Goal: Find specific page/section

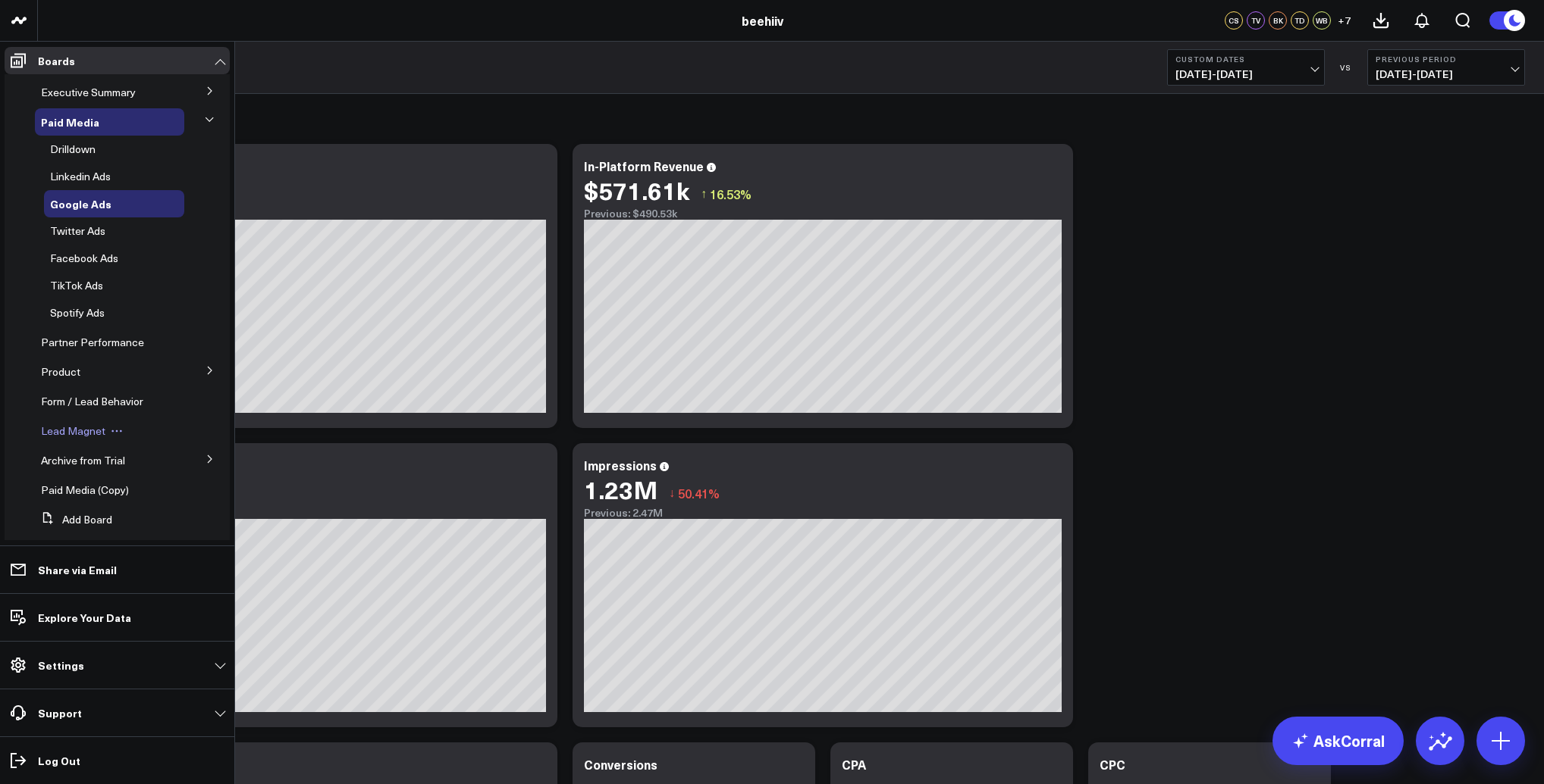
click at [66, 435] on span "Lead Magnet" at bounding box center [73, 430] width 65 height 14
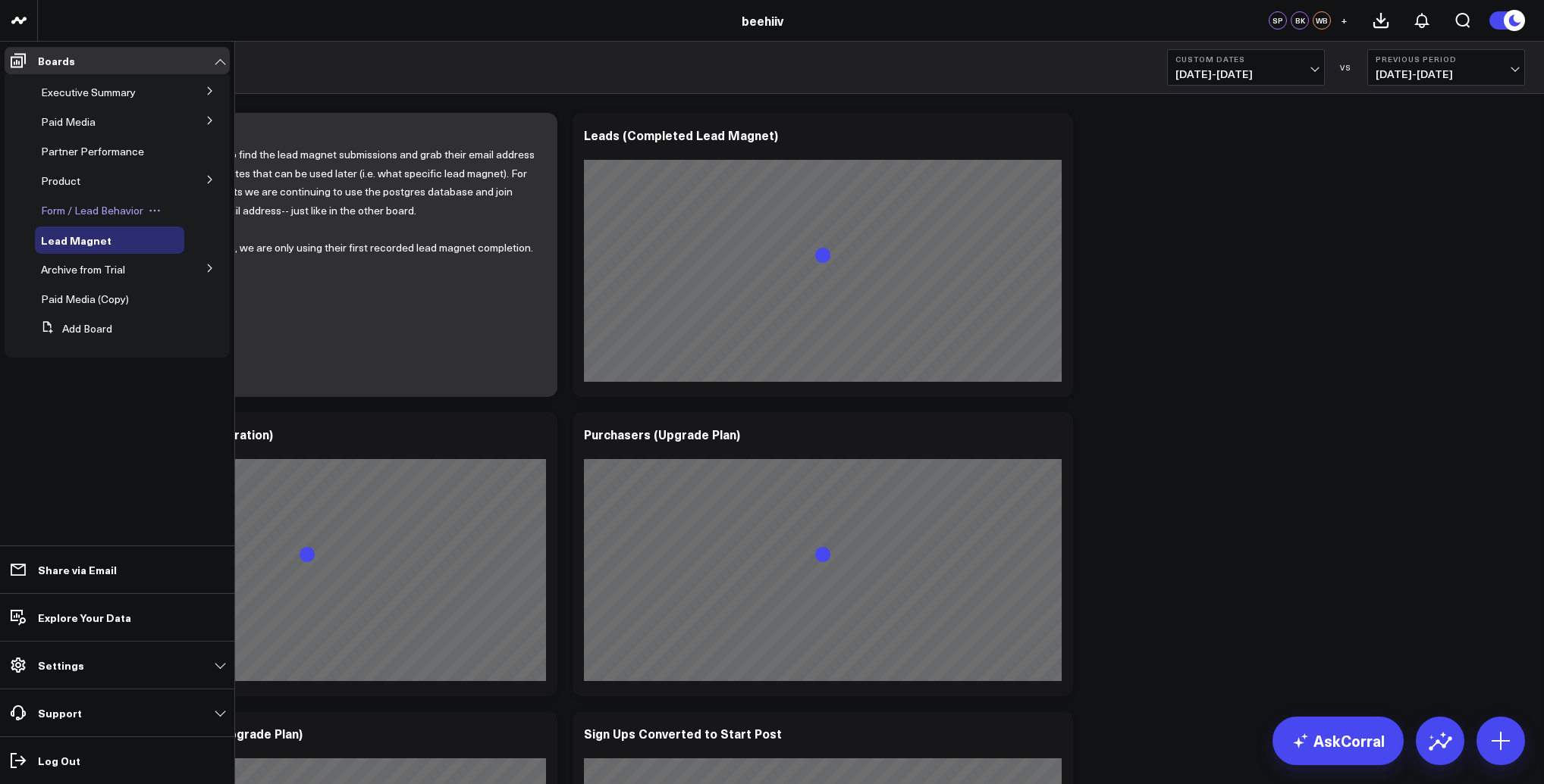
click at [79, 208] on span "Form / Lead Behavior" at bounding box center [91, 210] width 102 height 14
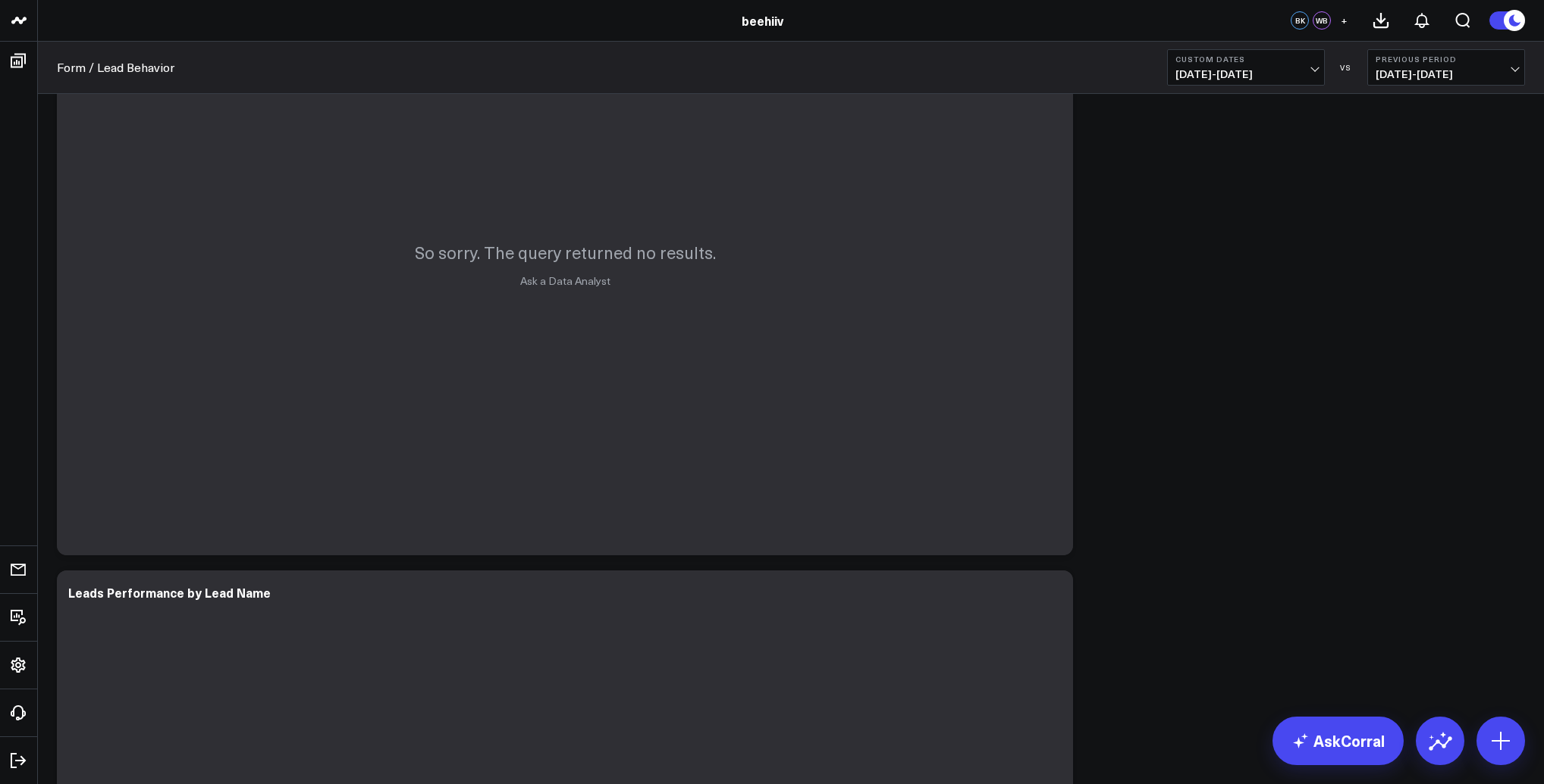
scroll to position [1335, 0]
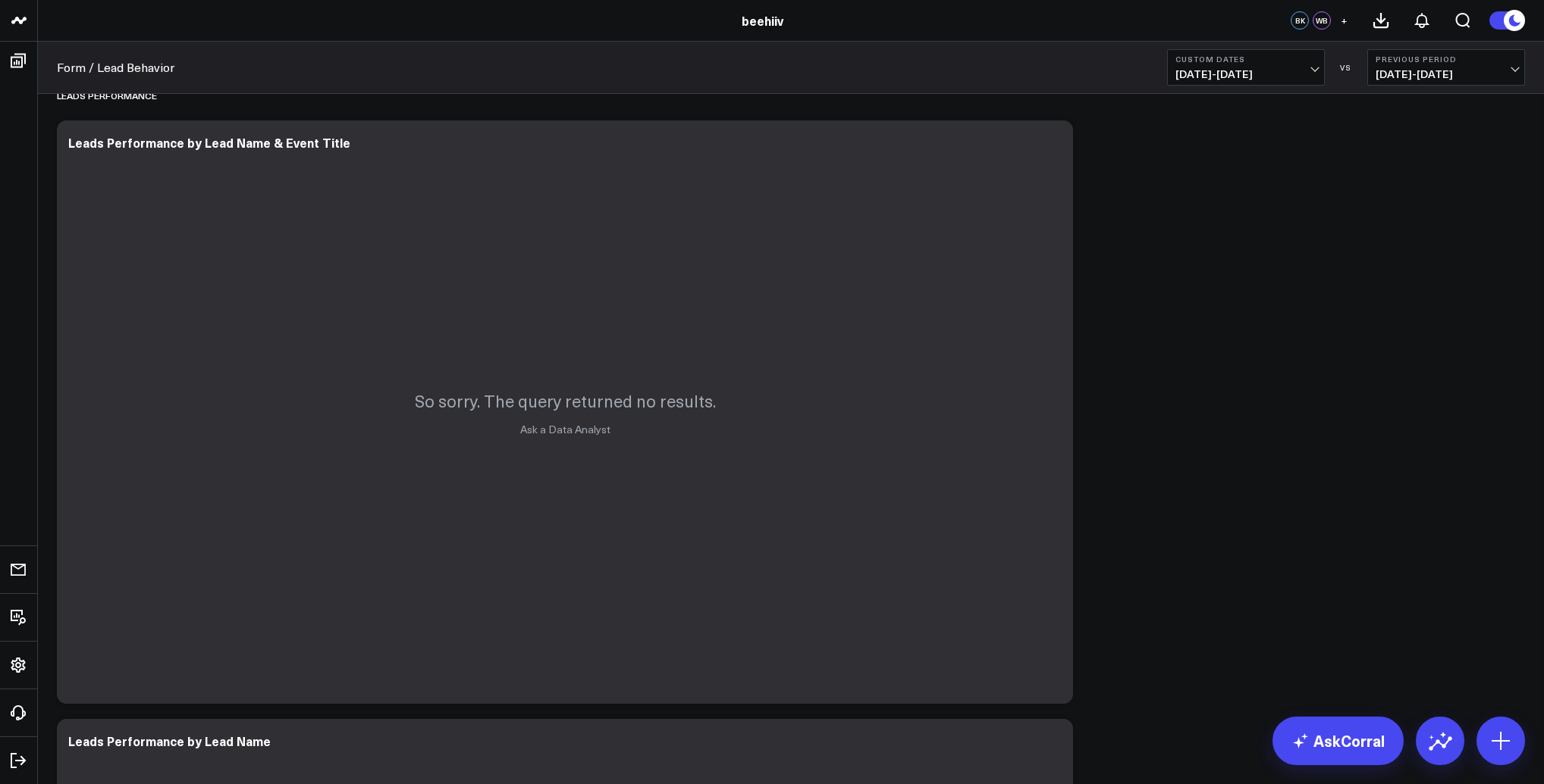
click at [1253, 77] on span "[DATE] - [DATE]" at bounding box center [1246, 75] width 141 height 12
click at [1233, 185] on link "Last 60 Days" at bounding box center [1246, 188] width 156 height 29
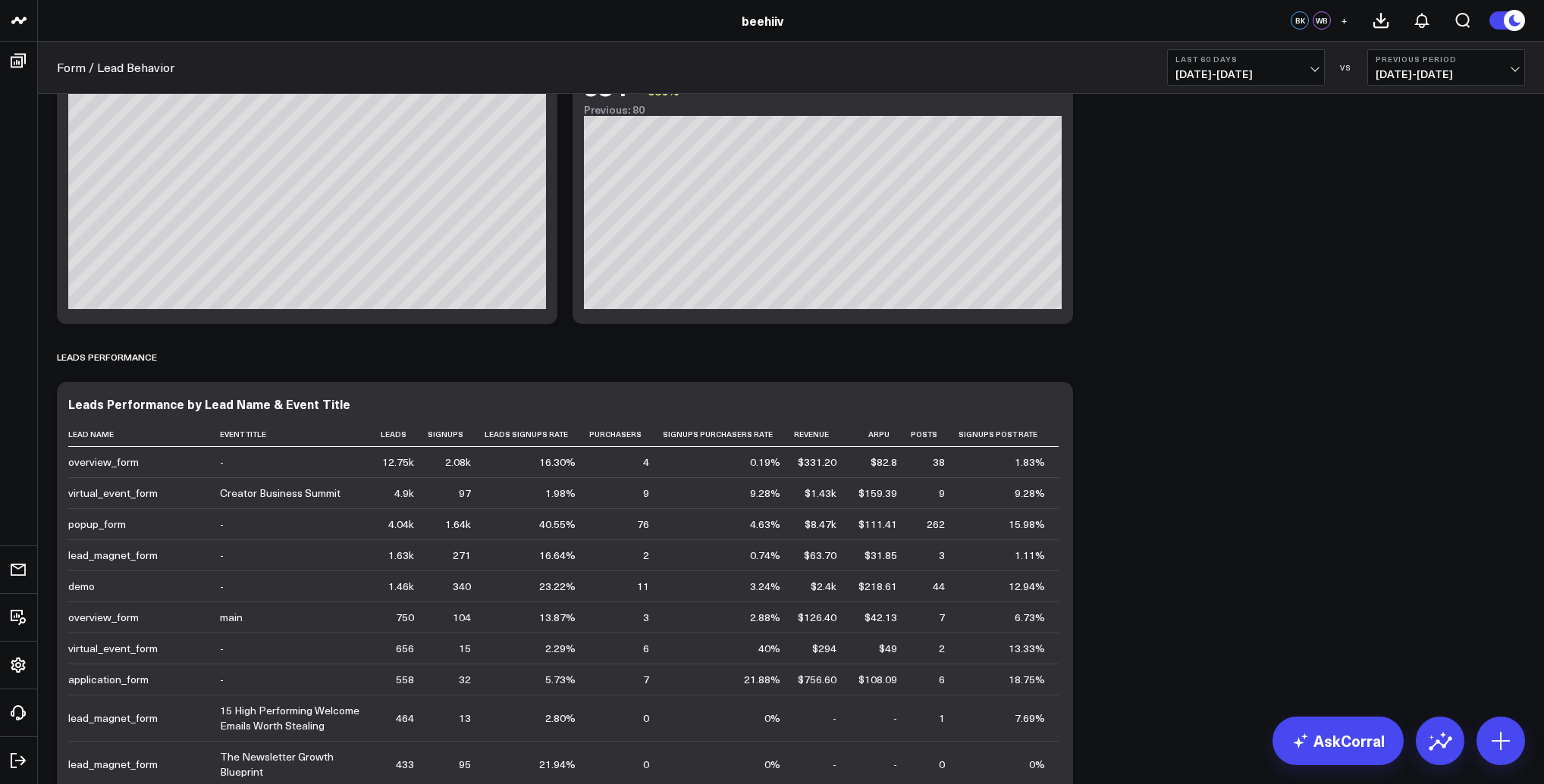
scroll to position [1177, 0]
